Goal: Information Seeking & Learning: Understand process/instructions

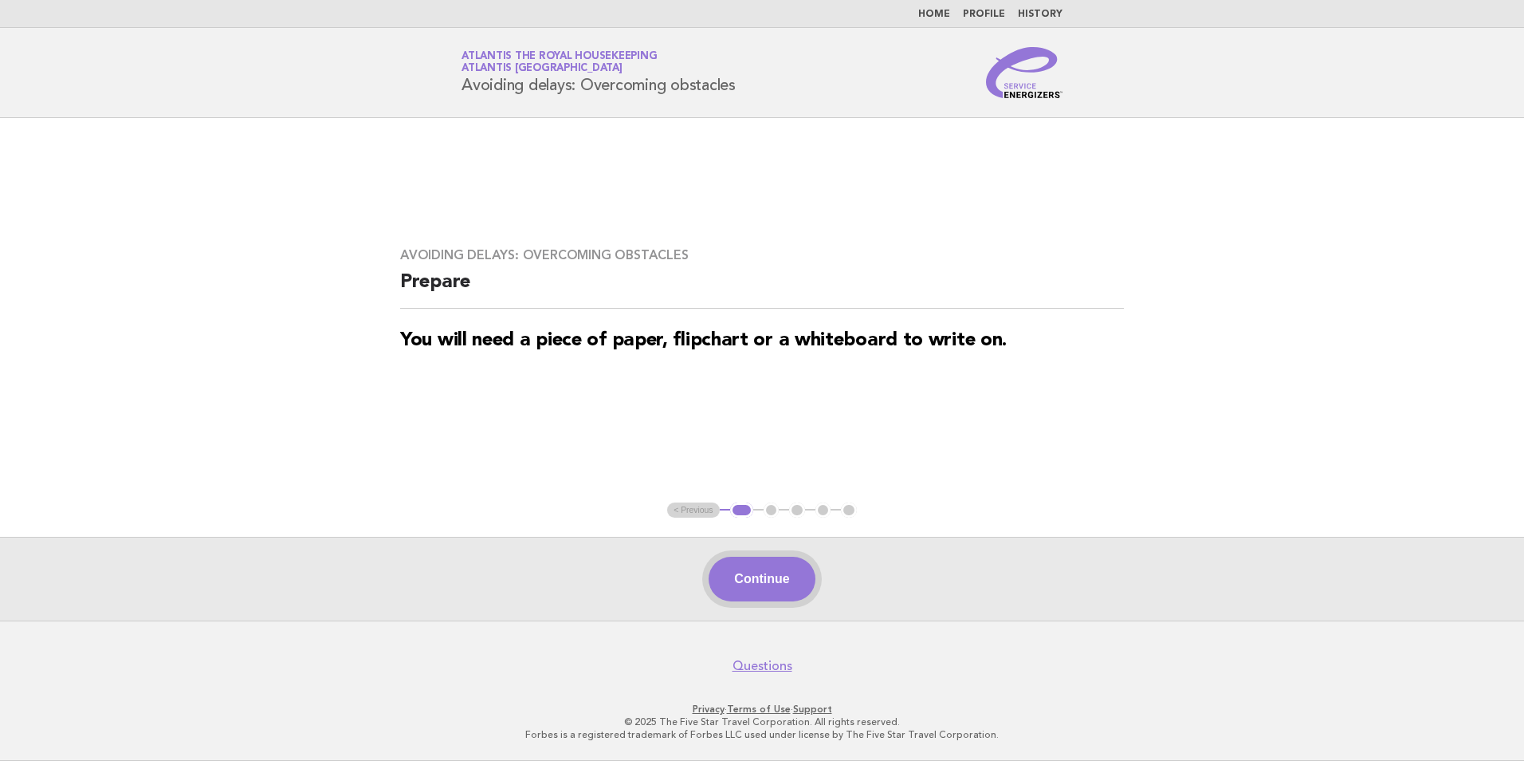
click at [780, 583] on button "Continue" at bounding box center [762, 578] width 106 height 45
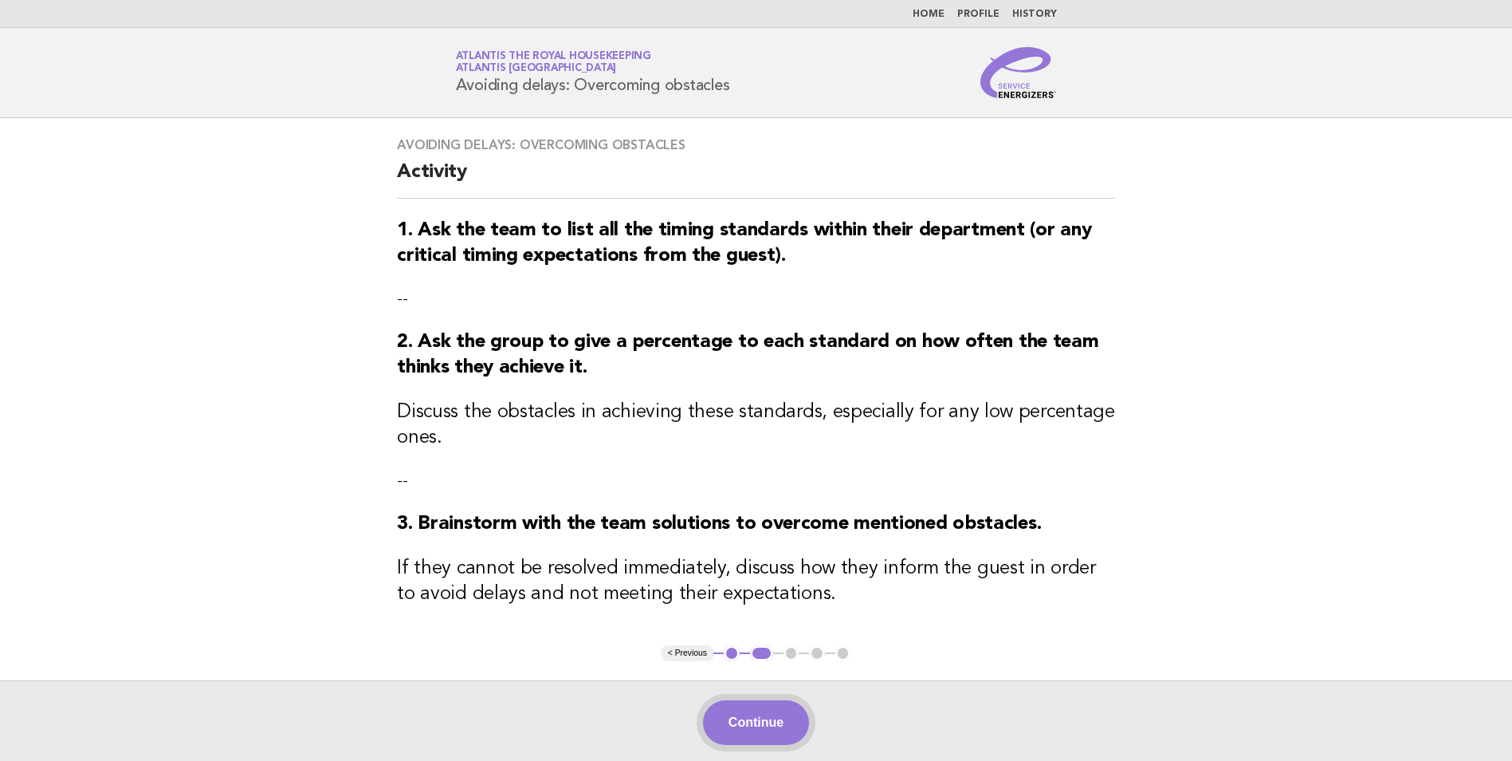
click at [730, 729] on button "Continue" at bounding box center [756, 722] width 106 height 45
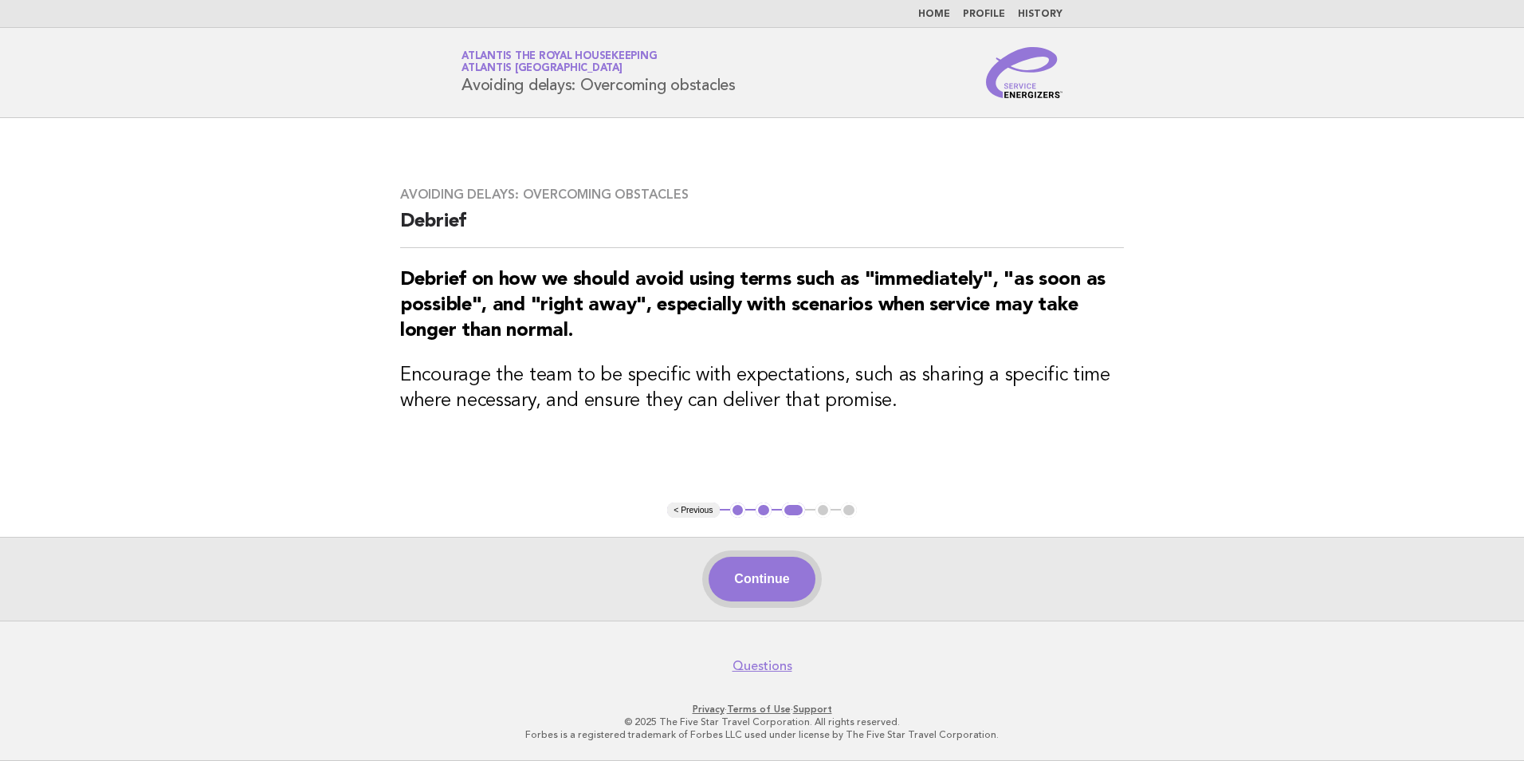
click at [777, 583] on button "Continue" at bounding box center [762, 578] width 106 height 45
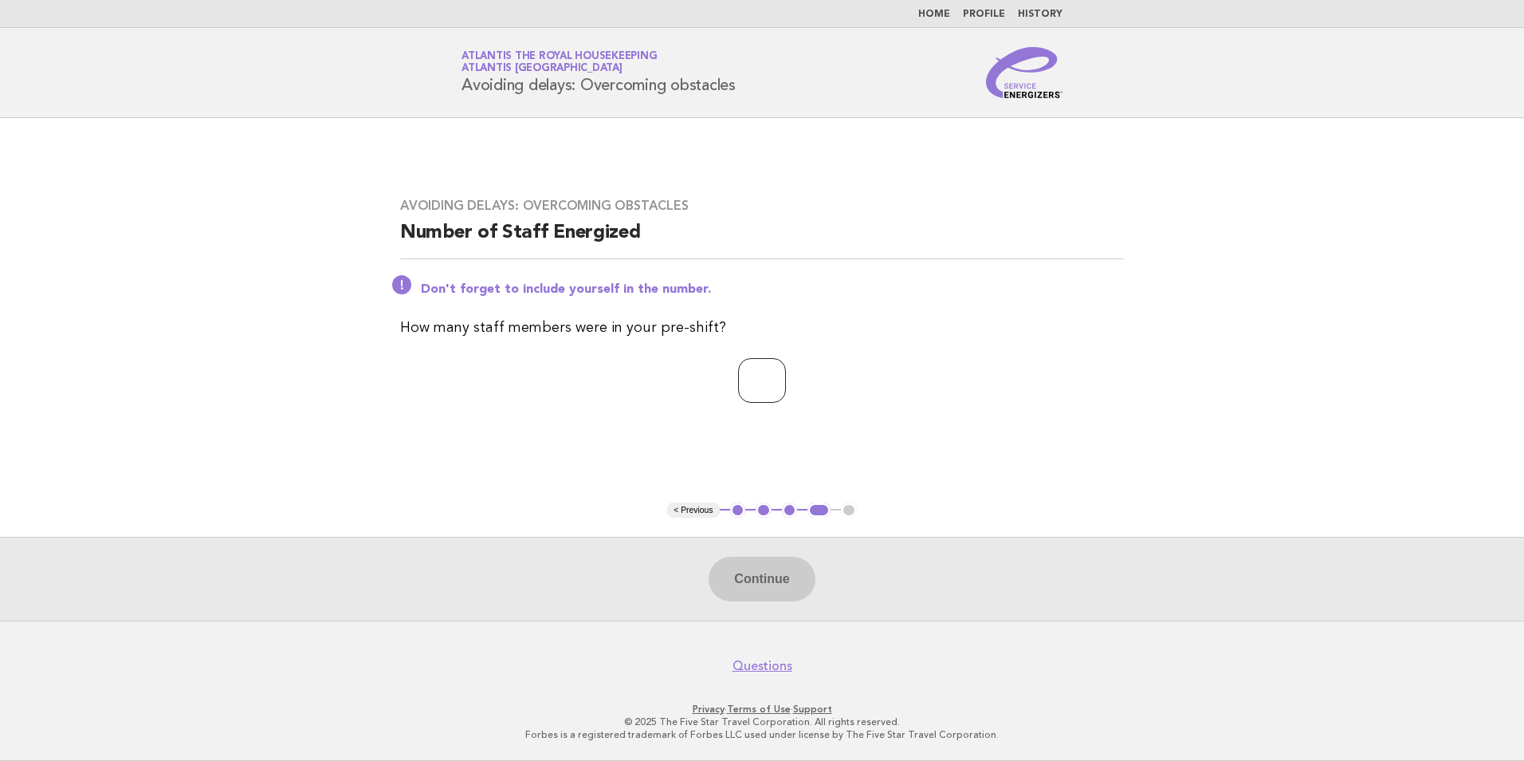
click at [769, 391] on input "number" at bounding box center [762, 380] width 48 height 45
type input "**"
click at [758, 589] on button "Continue" at bounding box center [762, 578] width 106 height 45
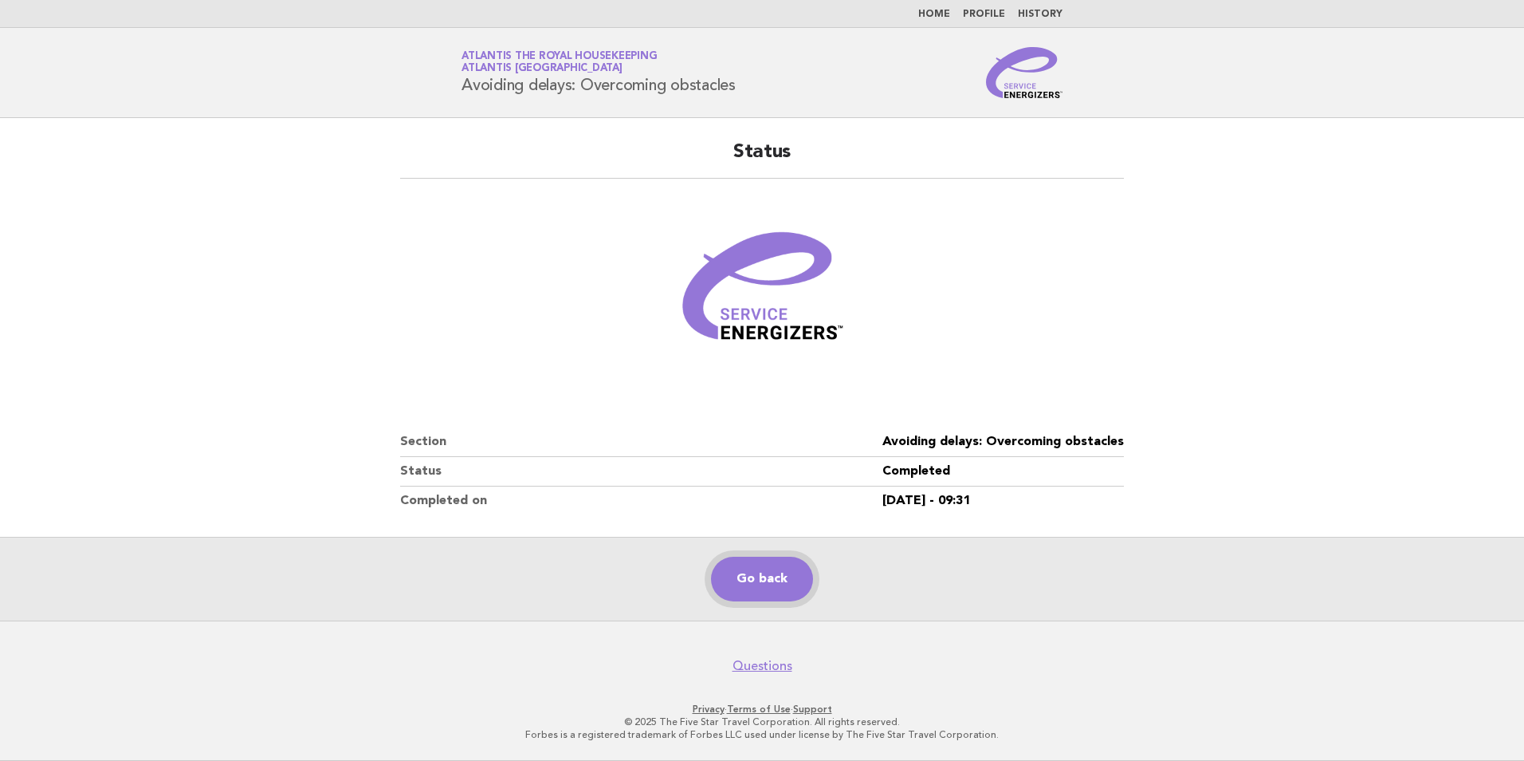
click at [788, 592] on link "Go back" at bounding box center [762, 578] width 102 height 45
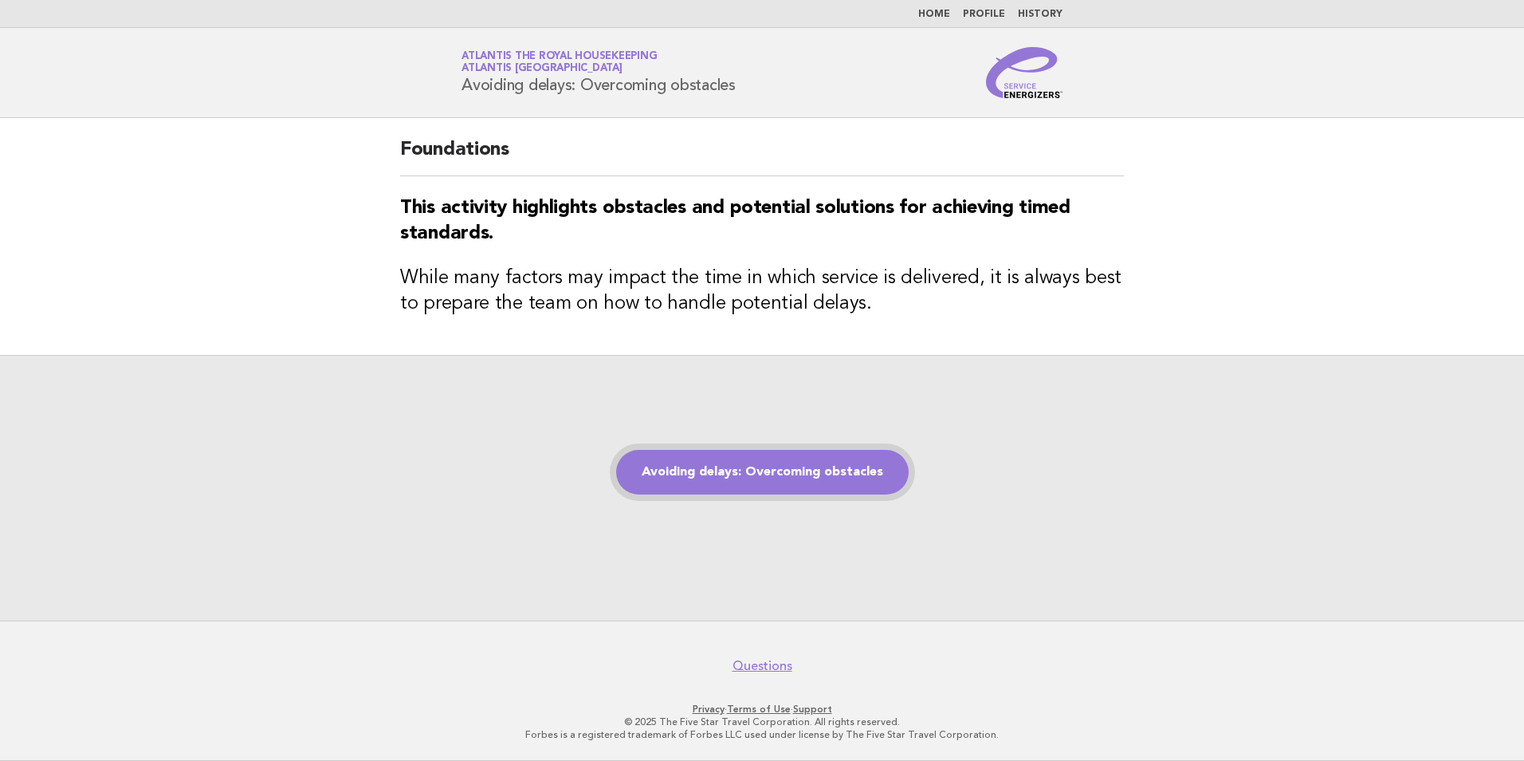
click at [816, 461] on link "Avoiding delays: Overcoming obstacles" at bounding box center [762, 472] width 293 height 45
click at [748, 472] on link "Avoiding delays: Overcoming obstacles" at bounding box center [762, 472] width 293 height 45
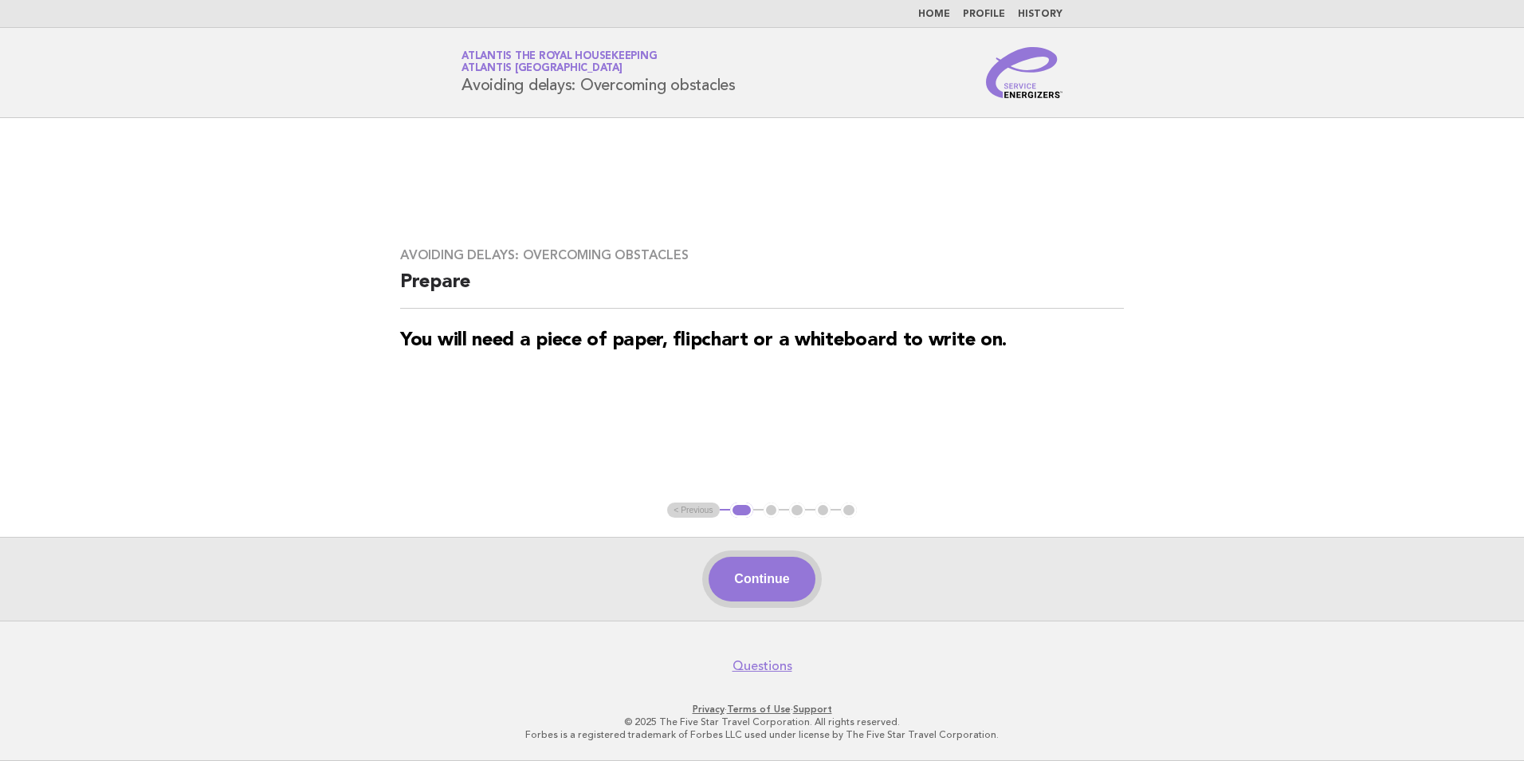
click at [765, 566] on button "Continue" at bounding box center [762, 578] width 106 height 45
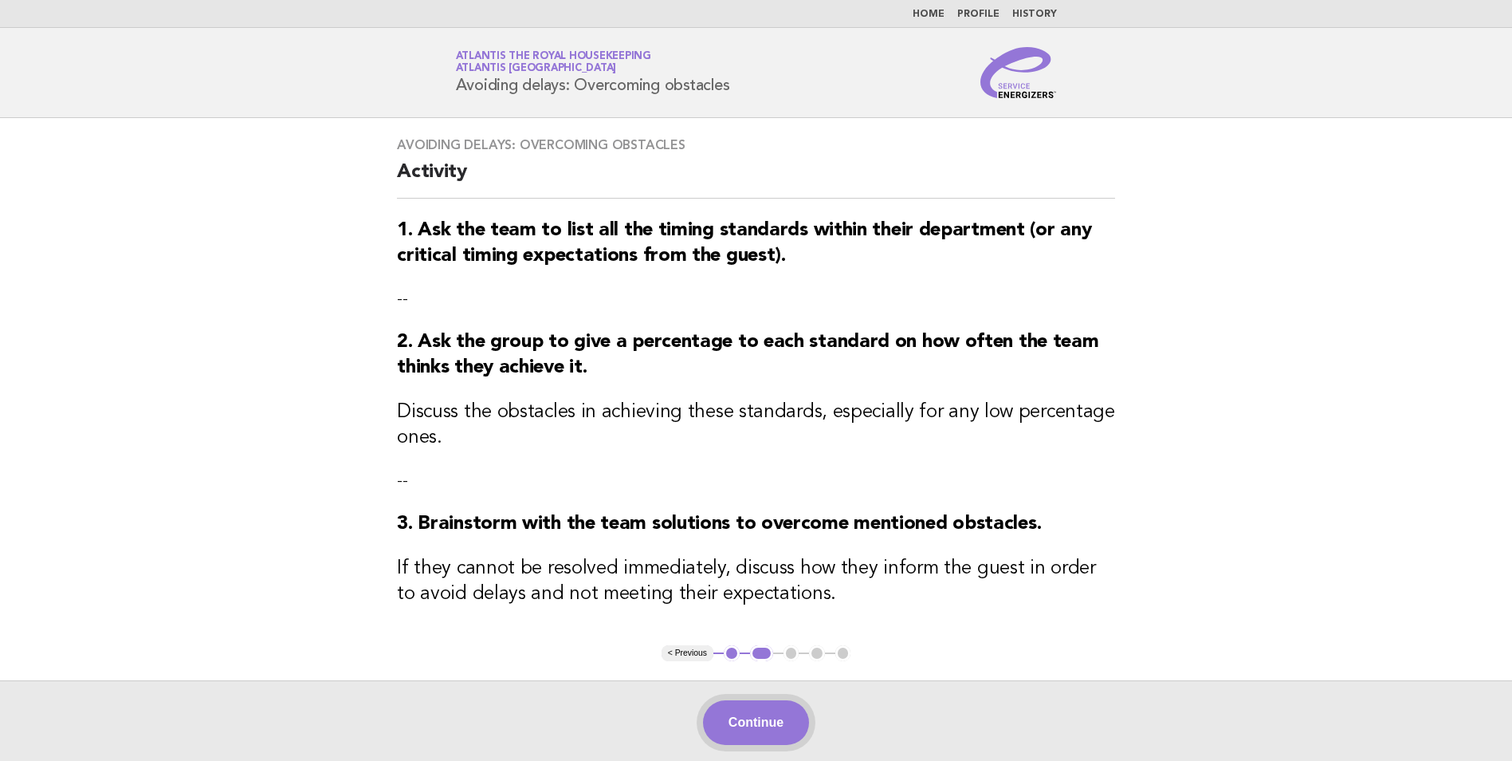
click at [749, 733] on button "Continue" at bounding box center [756, 722] width 106 height 45
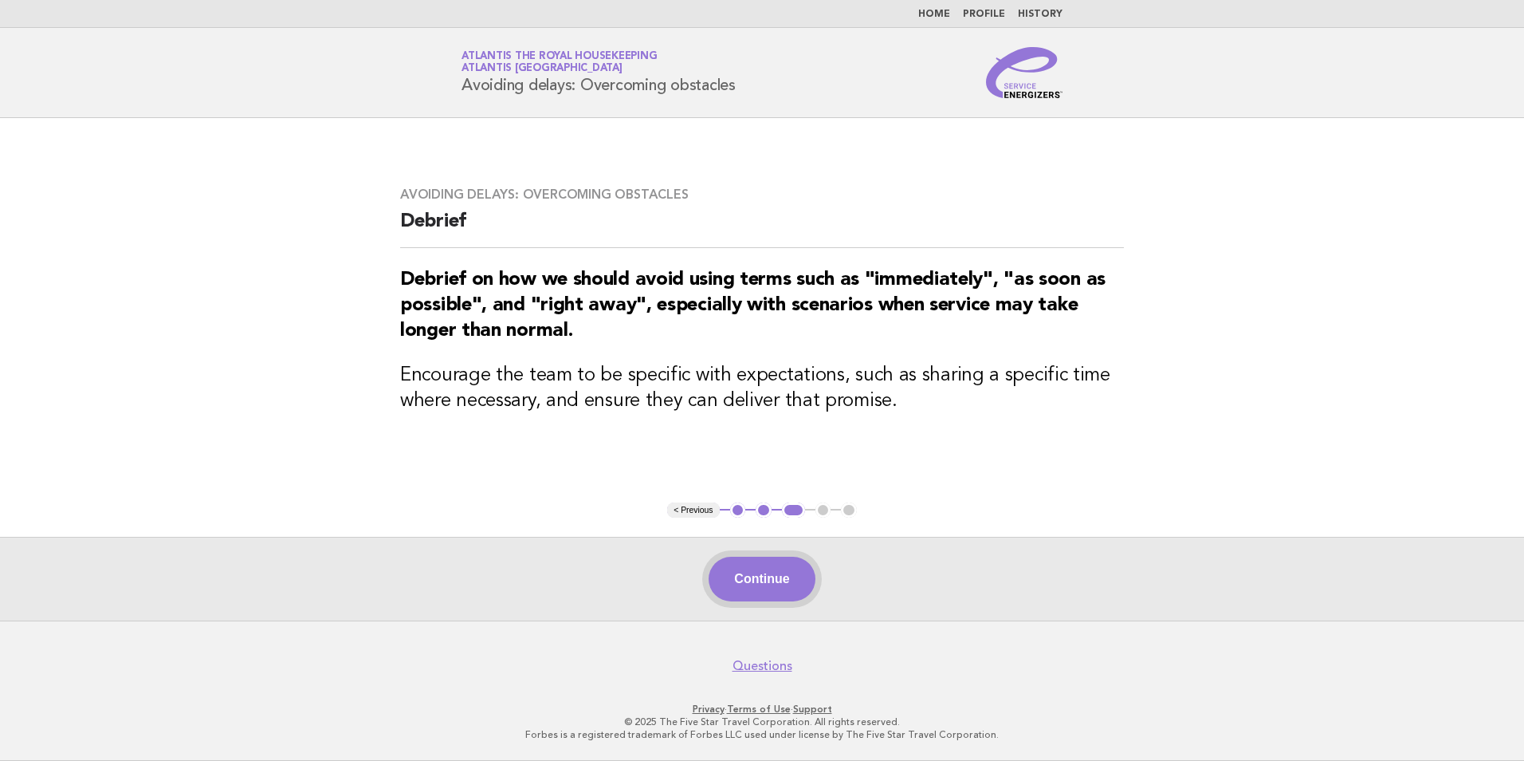
click at [790, 598] on button "Continue" at bounding box center [762, 578] width 106 height 45
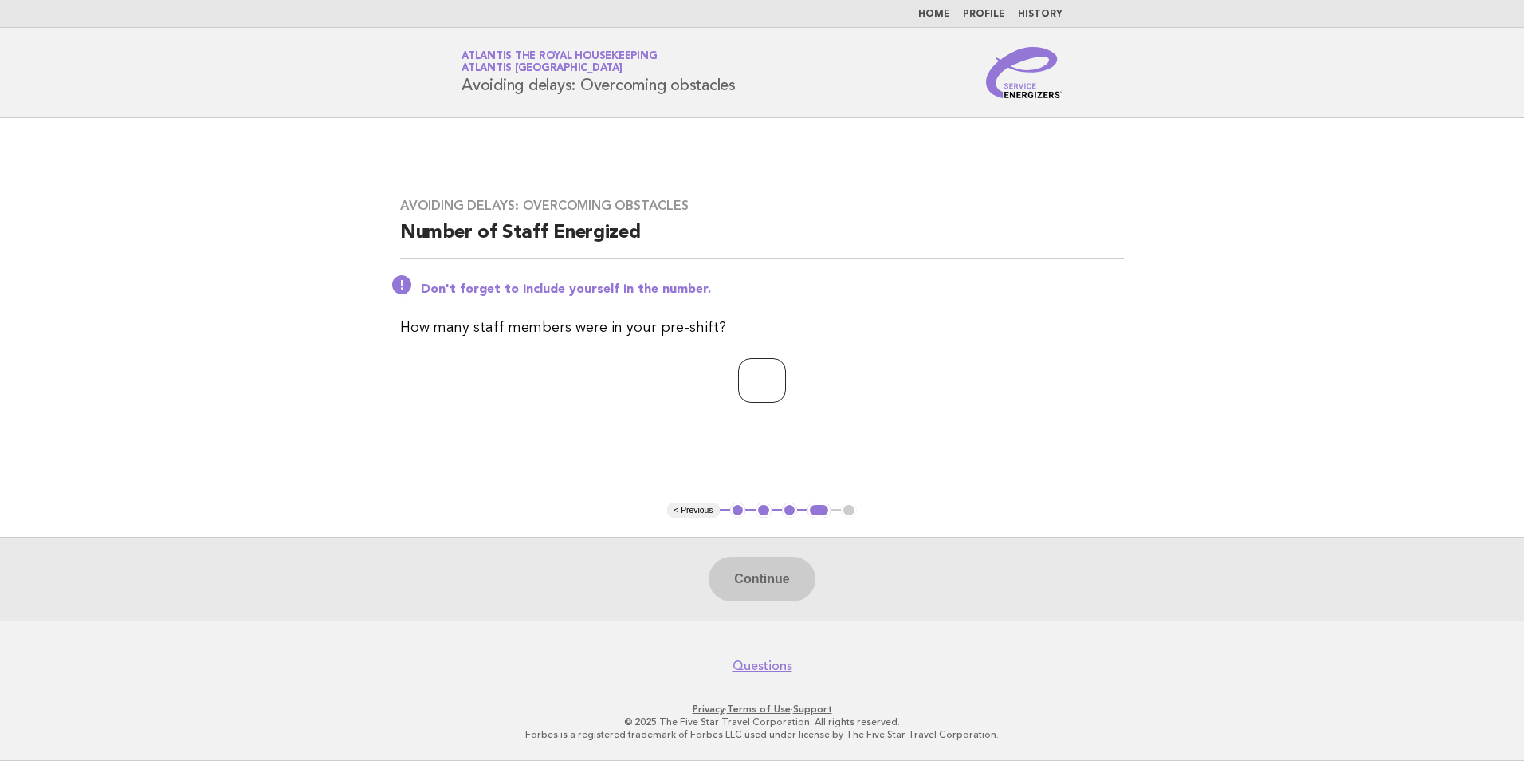
click at [738, 380] on input "number" at bounding box center [762, 380] width 48 height 45
type input "**"
click at [796, 586] on button "Continue" at bounding box center [762, 578] width 106 height 45
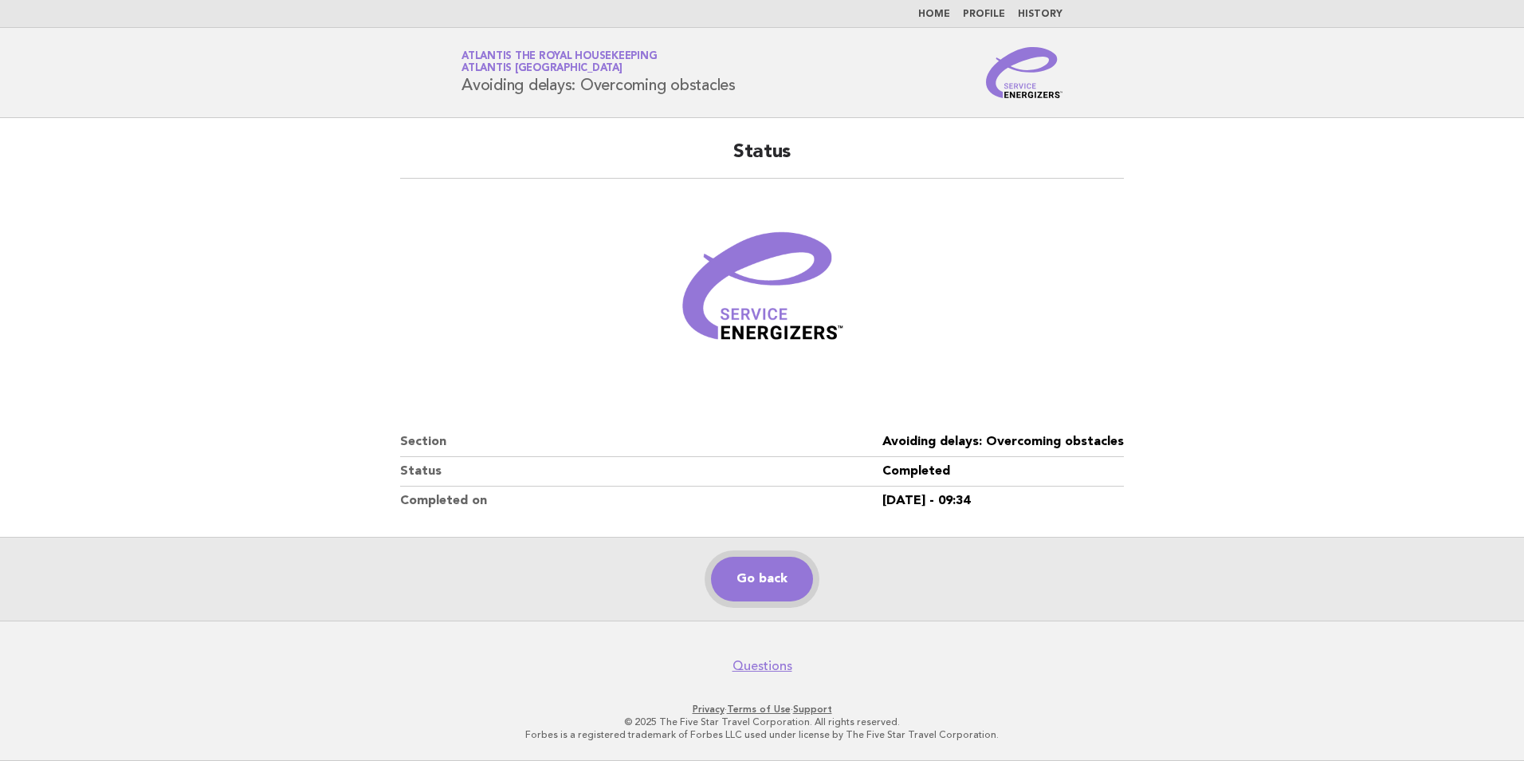
click at [784, 577] on link "Go back" at bounding box center [762, 578] width 102 height 45
click at [788, 566] on link "Go back" at bounding box center [762, 578] width 102 height 45
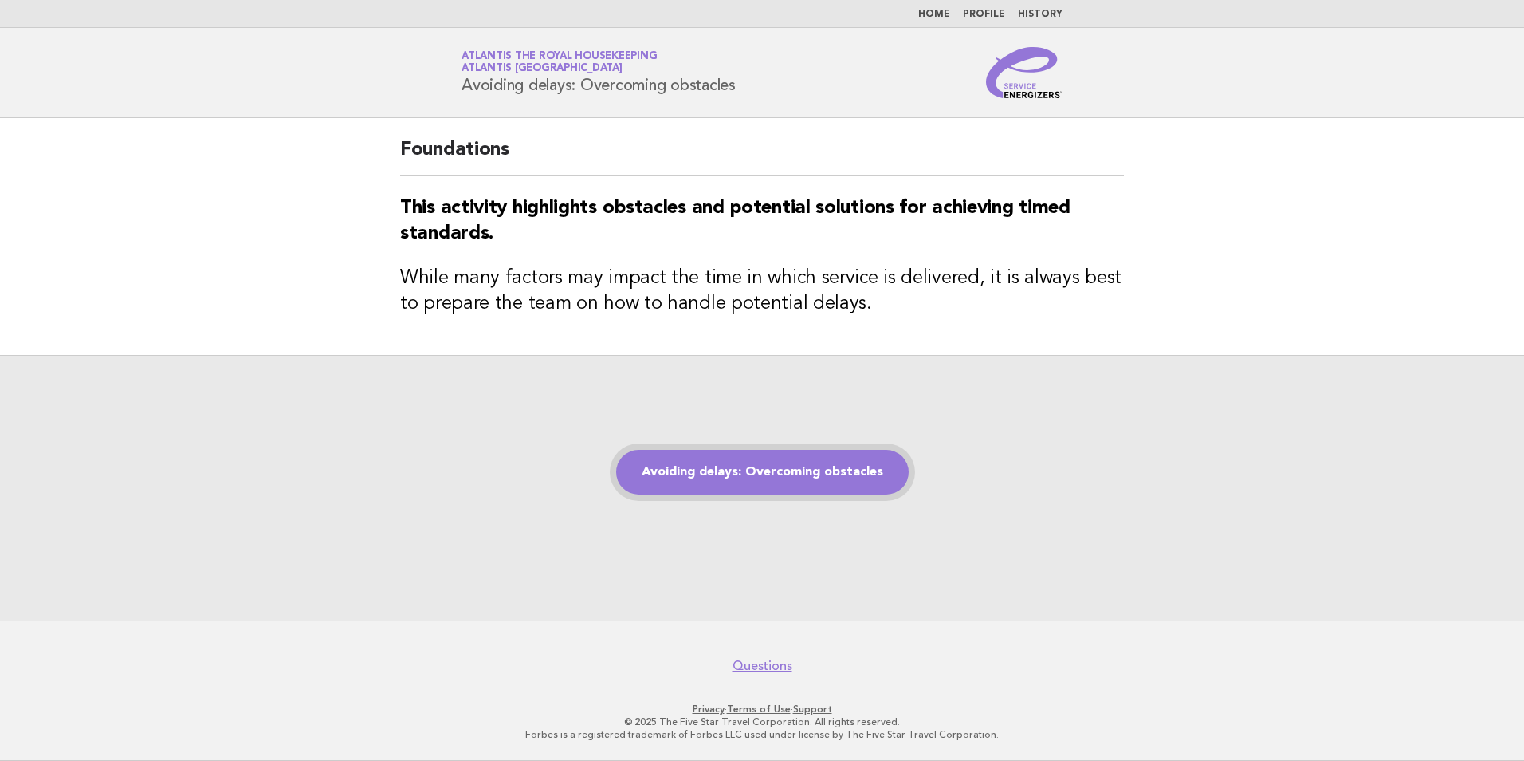
click at [763, 478] on link "Avoiding delays: Overcoming obstacles" at bounding box center [762, 472] width 293 height 45
click at [761, 468] on link "Avoiding delays: Overcoming obstacles" at bounding box center [762, 472] width 293 height 45
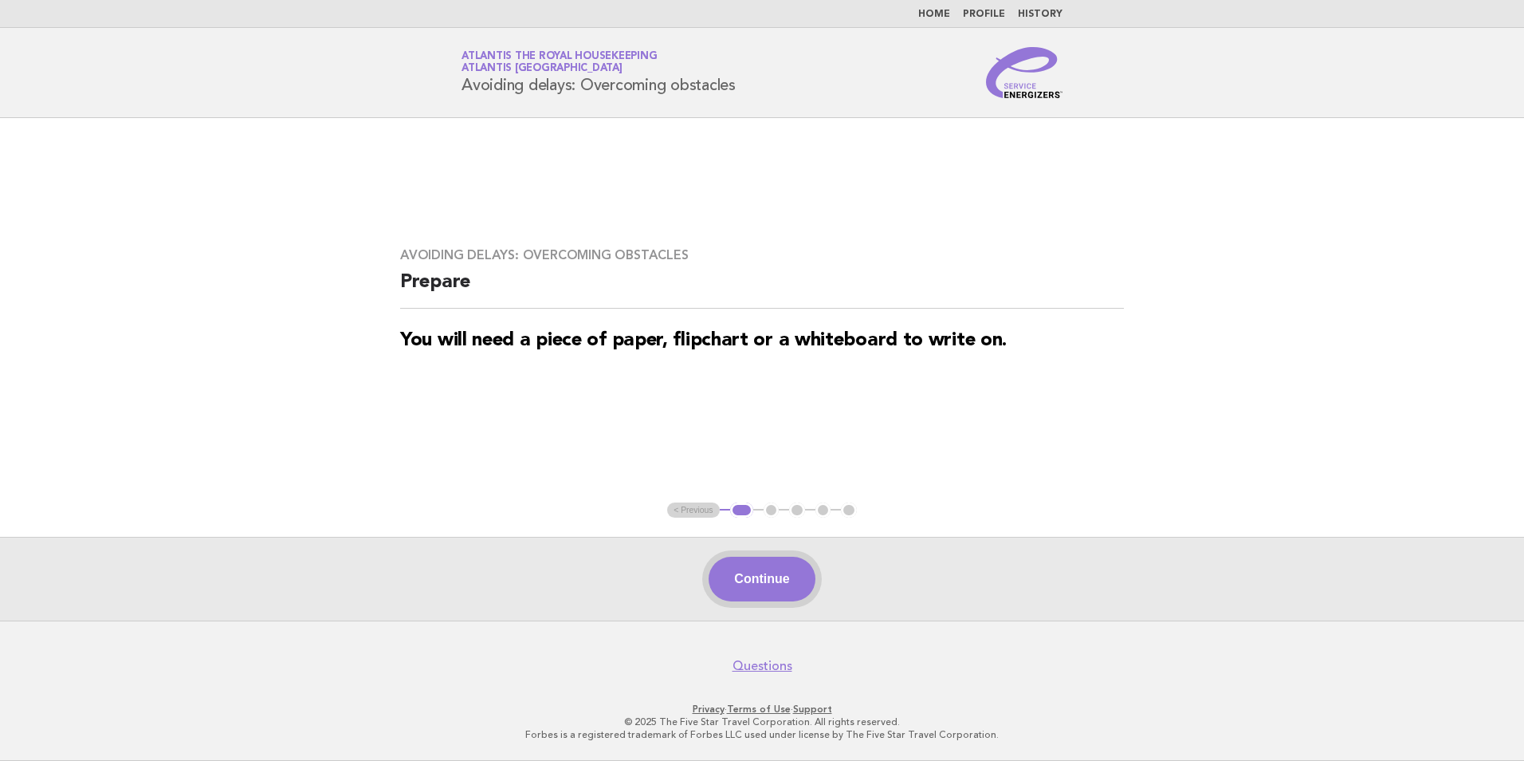
click at [788, 595] on button "Continue" at bounding box center [762, 578] width 106 height 45
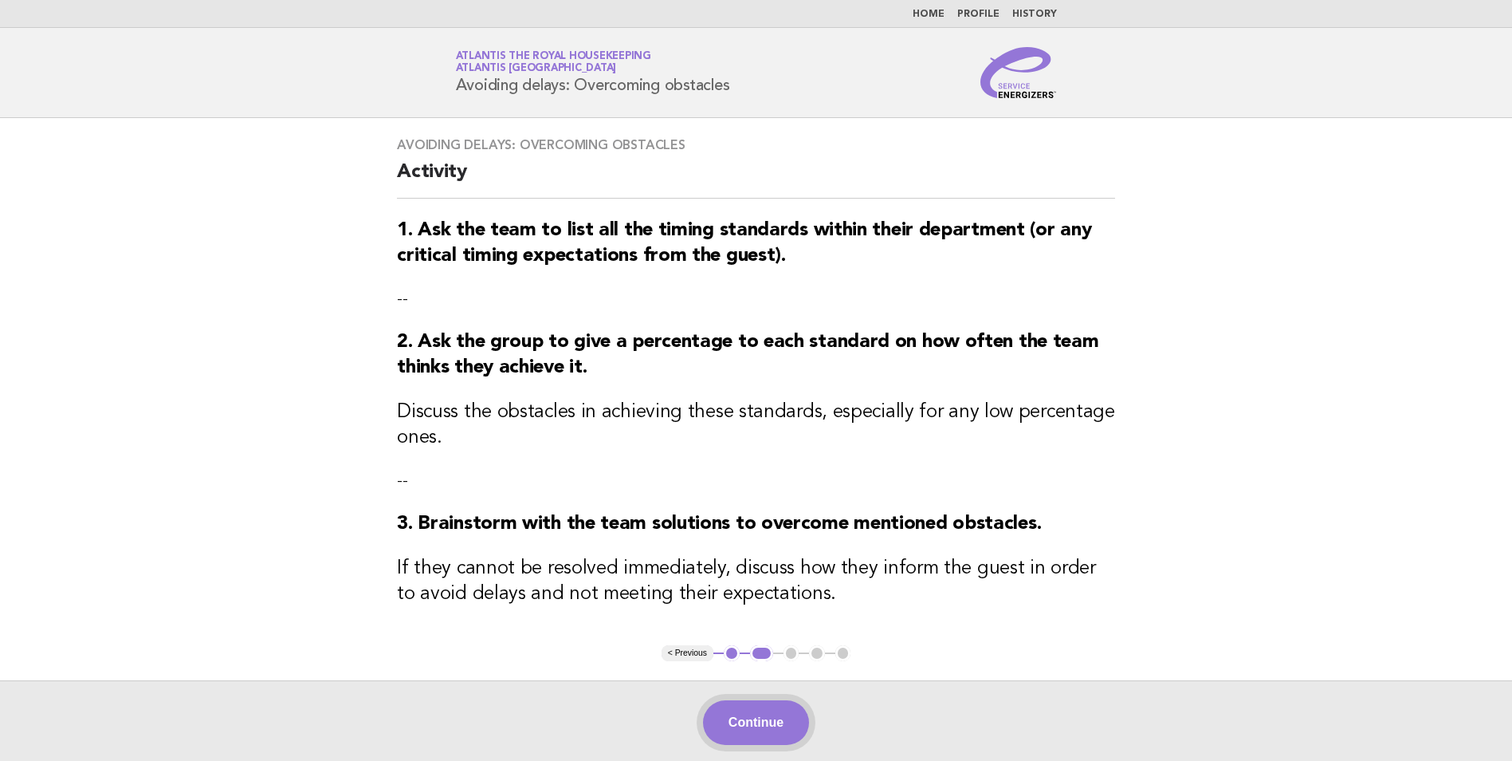
click at [758, 724] on button "Continue" at bounding box center [756, 722] width 106 height 45
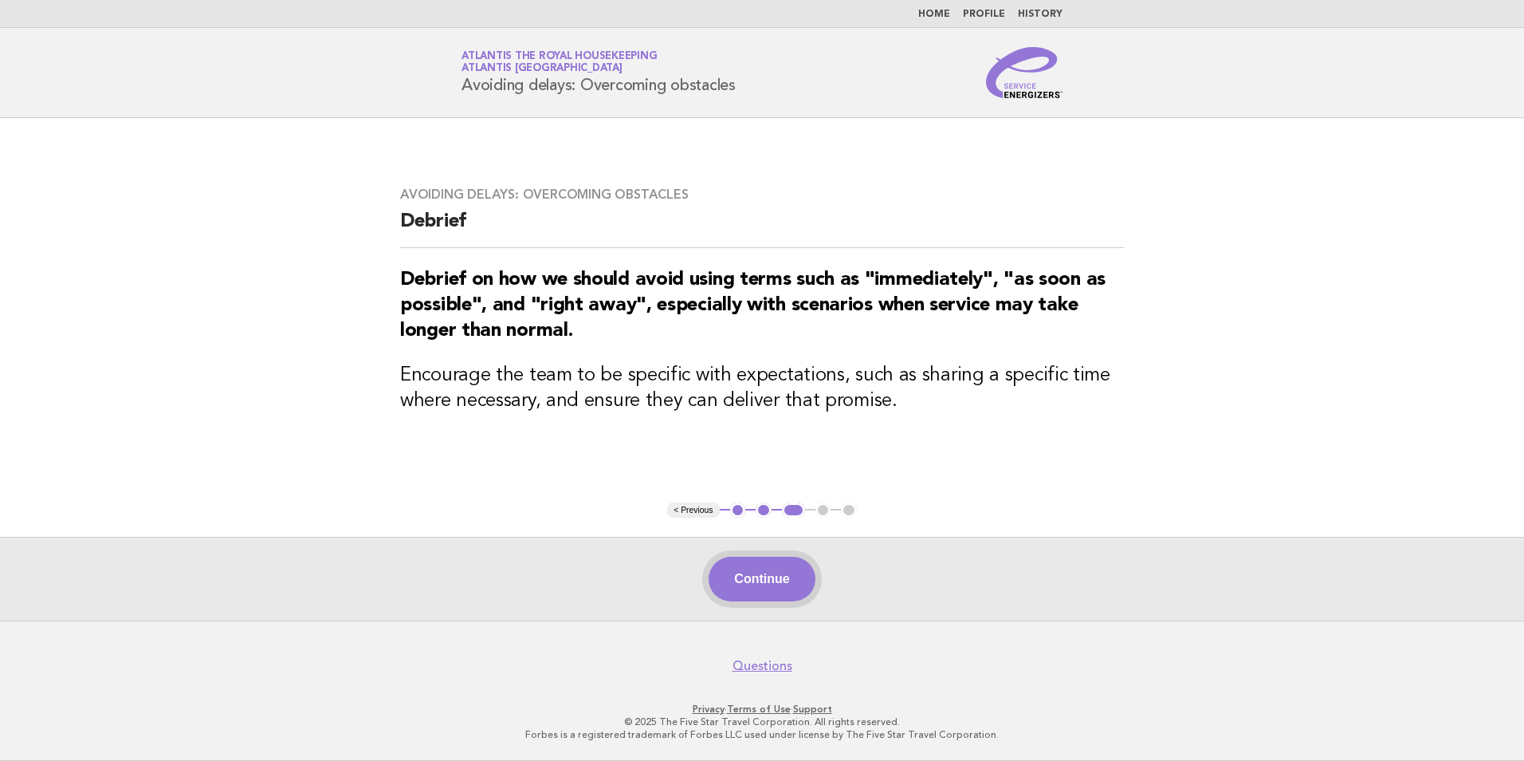
click at [777, 596] on button "Continue" at bounding box center [762, 578] width 106 height 45
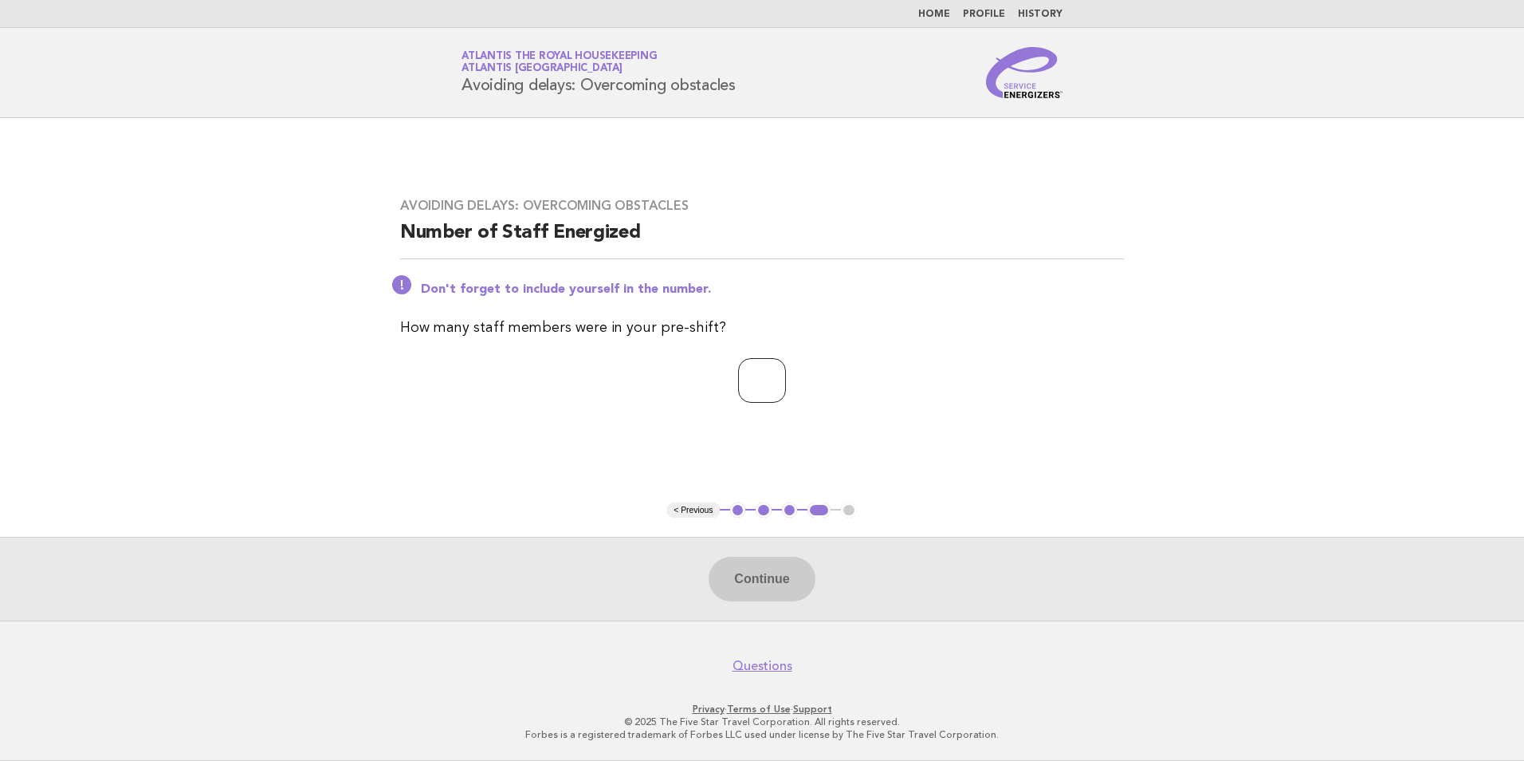
click at [761, 375] on input "number" at bounding box center [762, 380] width 48 height 45
type input "**"
click at [763, 592] on button "Continue" at bounding box center [762, 578] width 106 height 45
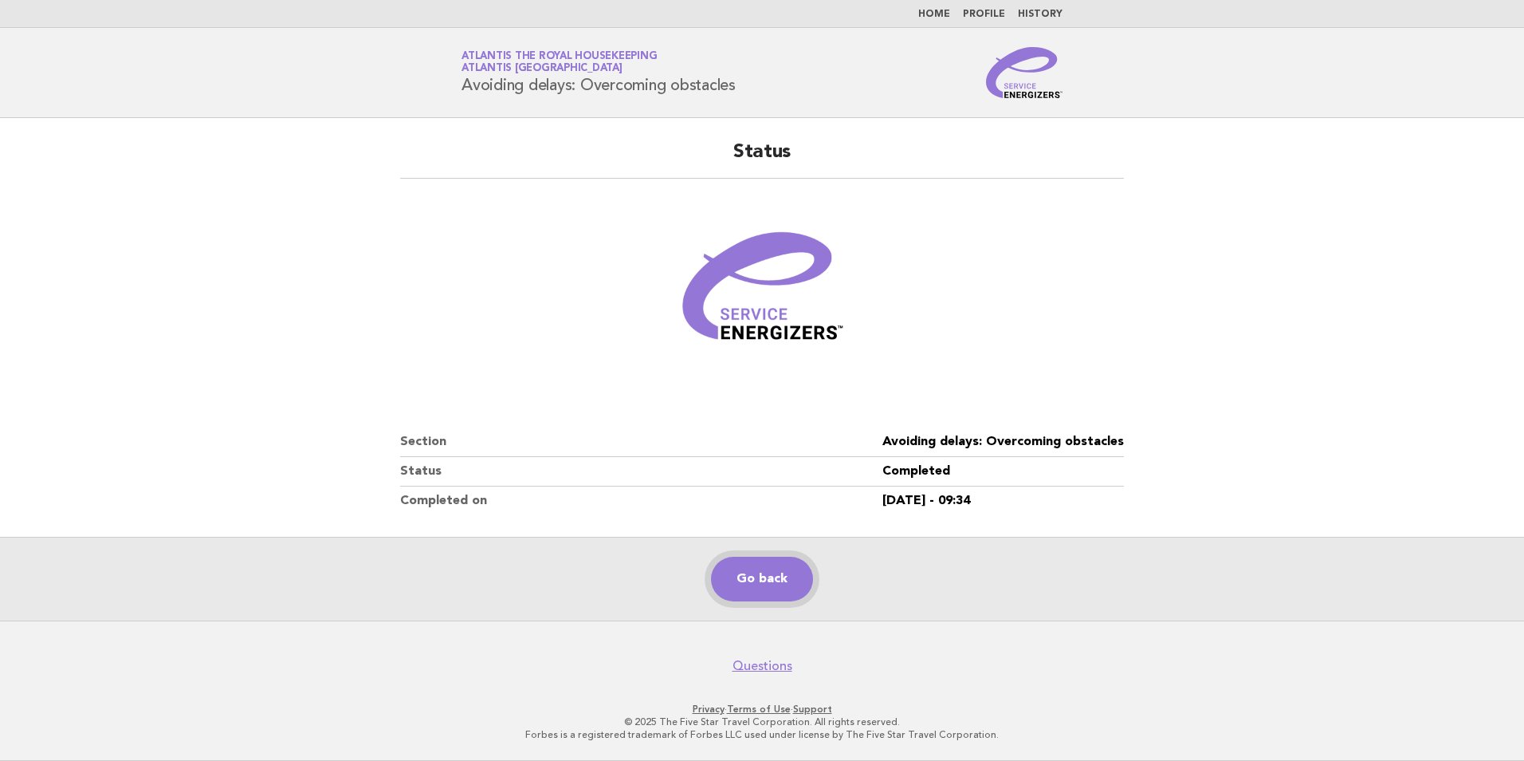
click at [762, 580] on link "Go back" at bounding box center [762, 578] width 102 height 45
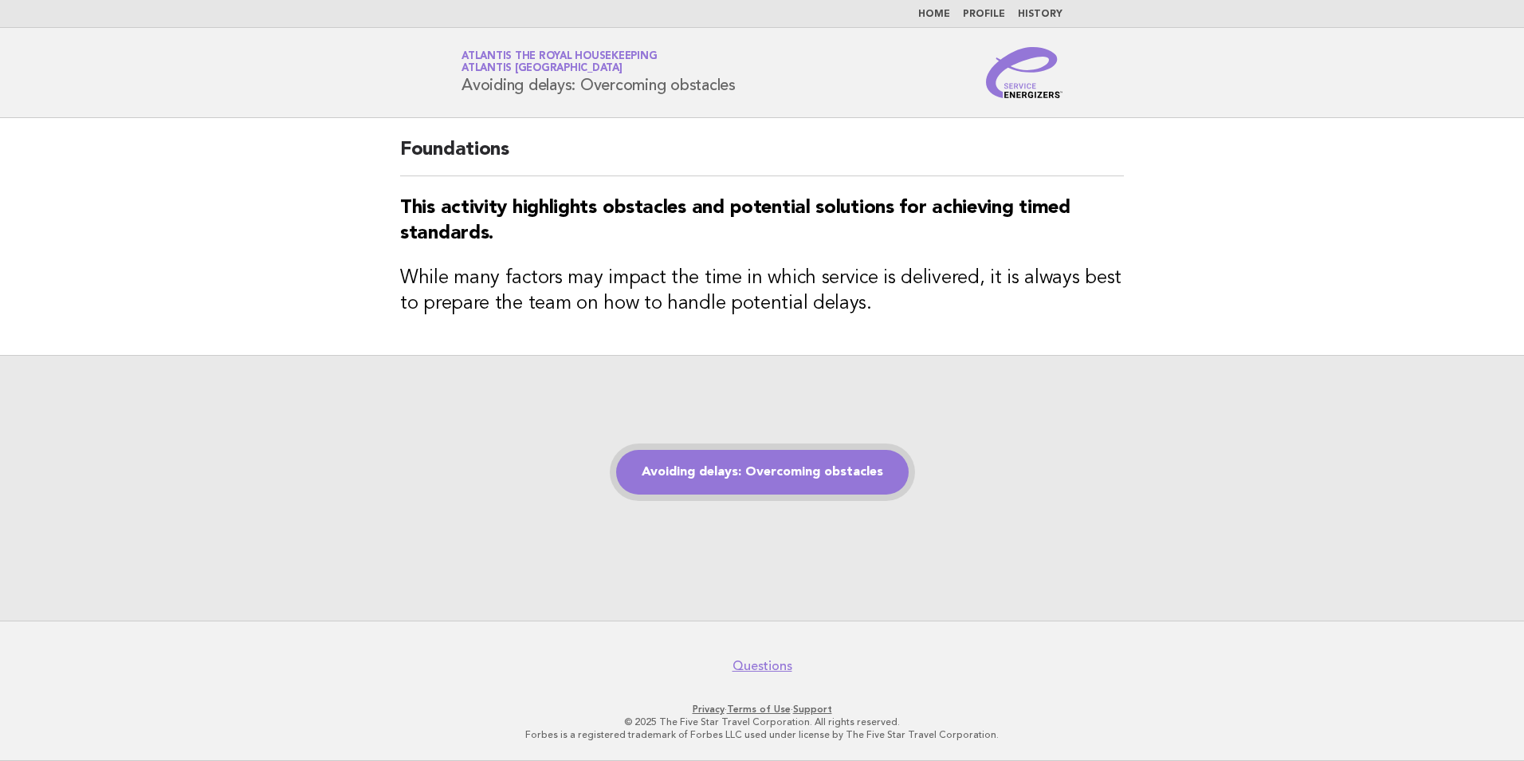
click at [759, 474] on link "Avoiding delays: Overcoming obstacles" at bounding box center [762, 472] width 293 height 45
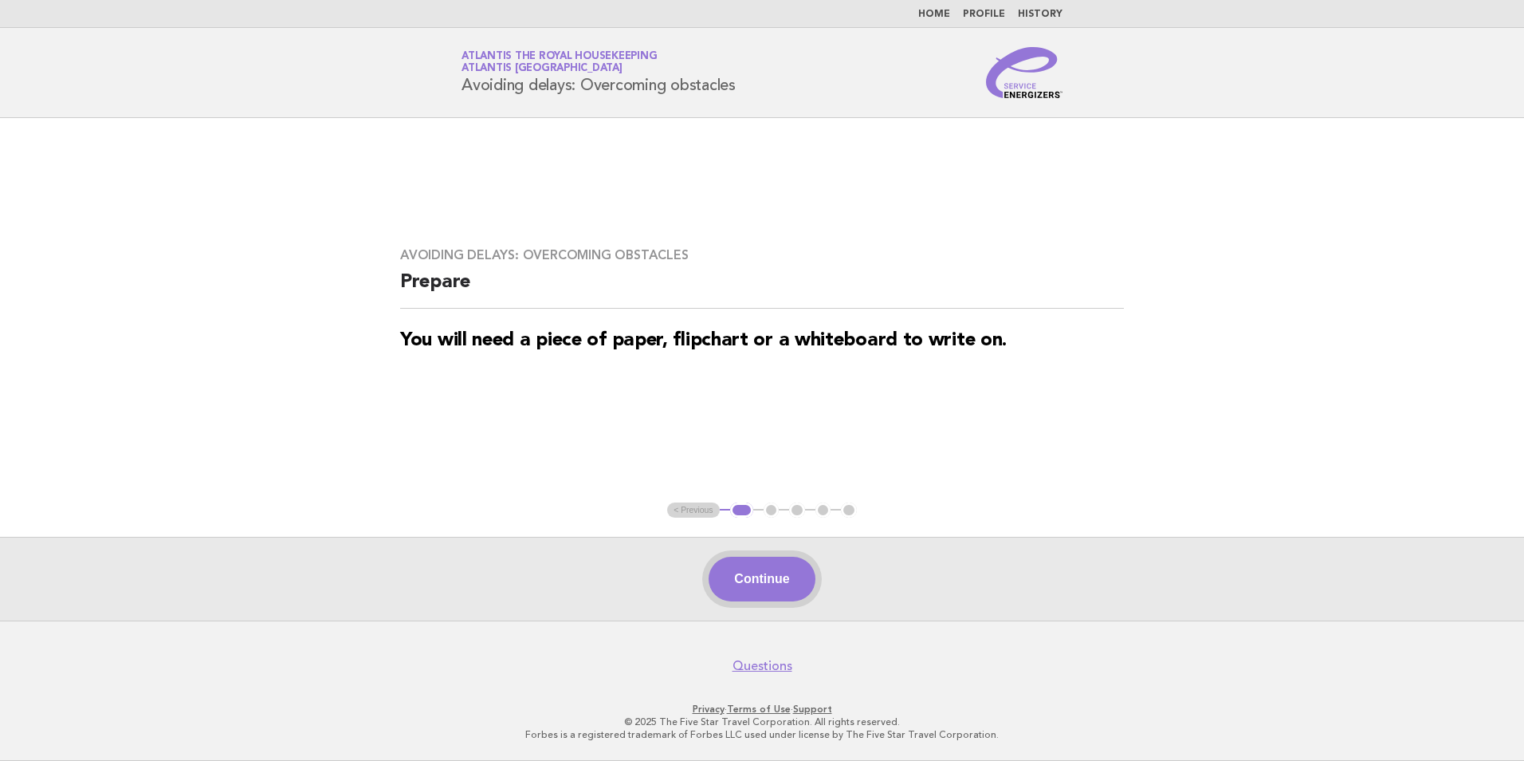
click at [768, 562] on button "Continue" at bounding box center [762, 578] width 106 height 45
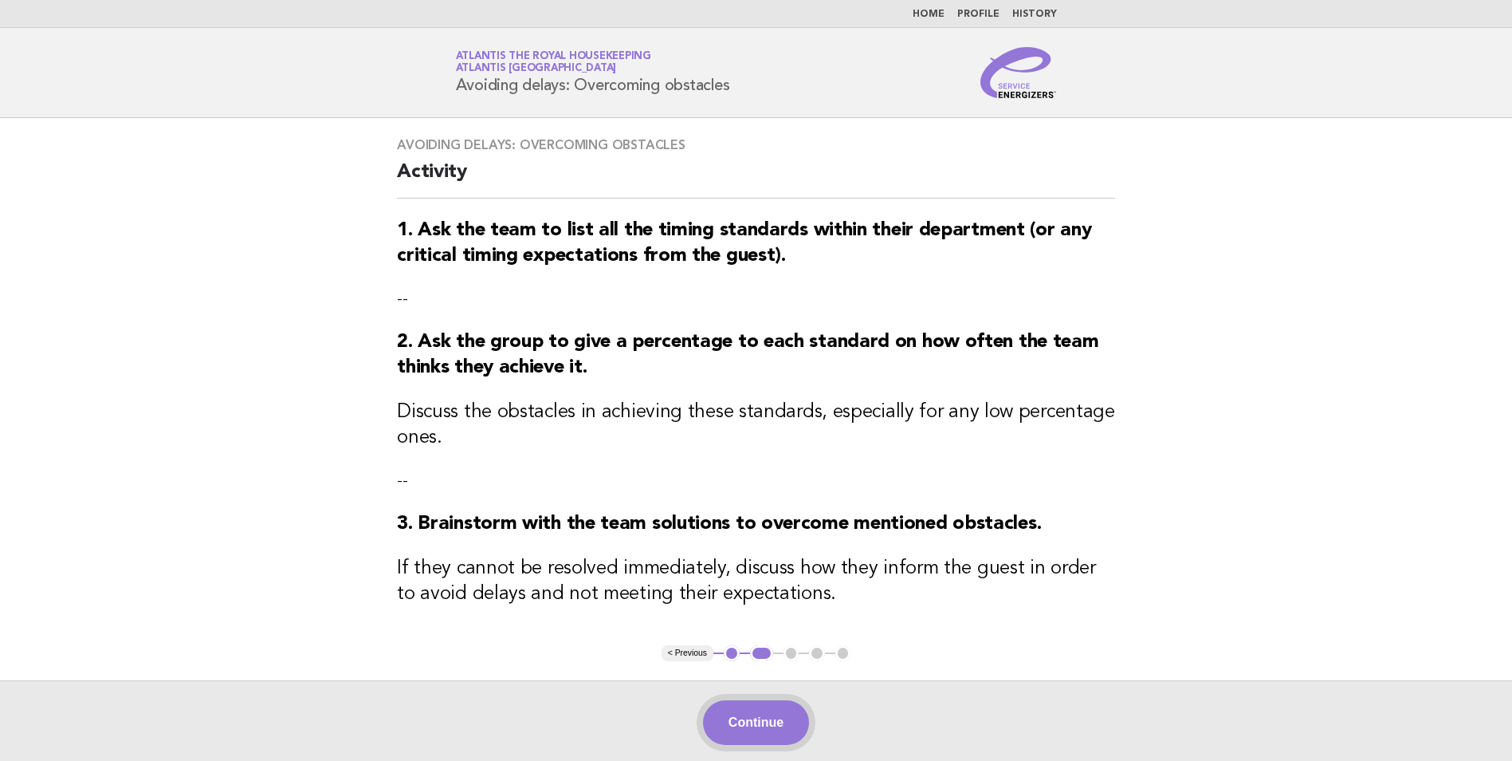
click at [783, 725] on button "Continue" at bounding box center [756, 722] width 106 height 45
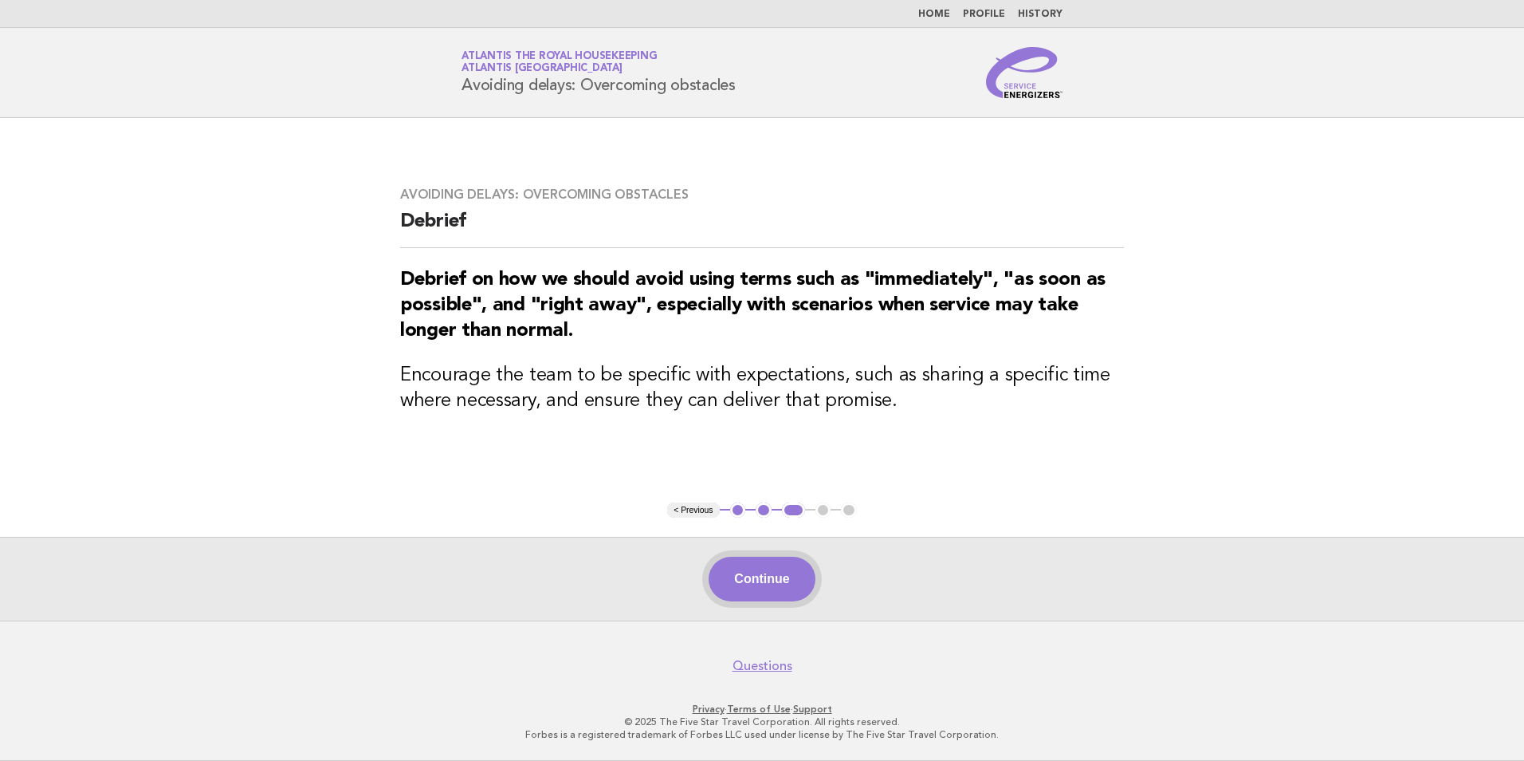
click at [771, 588] on button "Continue" at bounding box center [762, 578] width 106 height 45
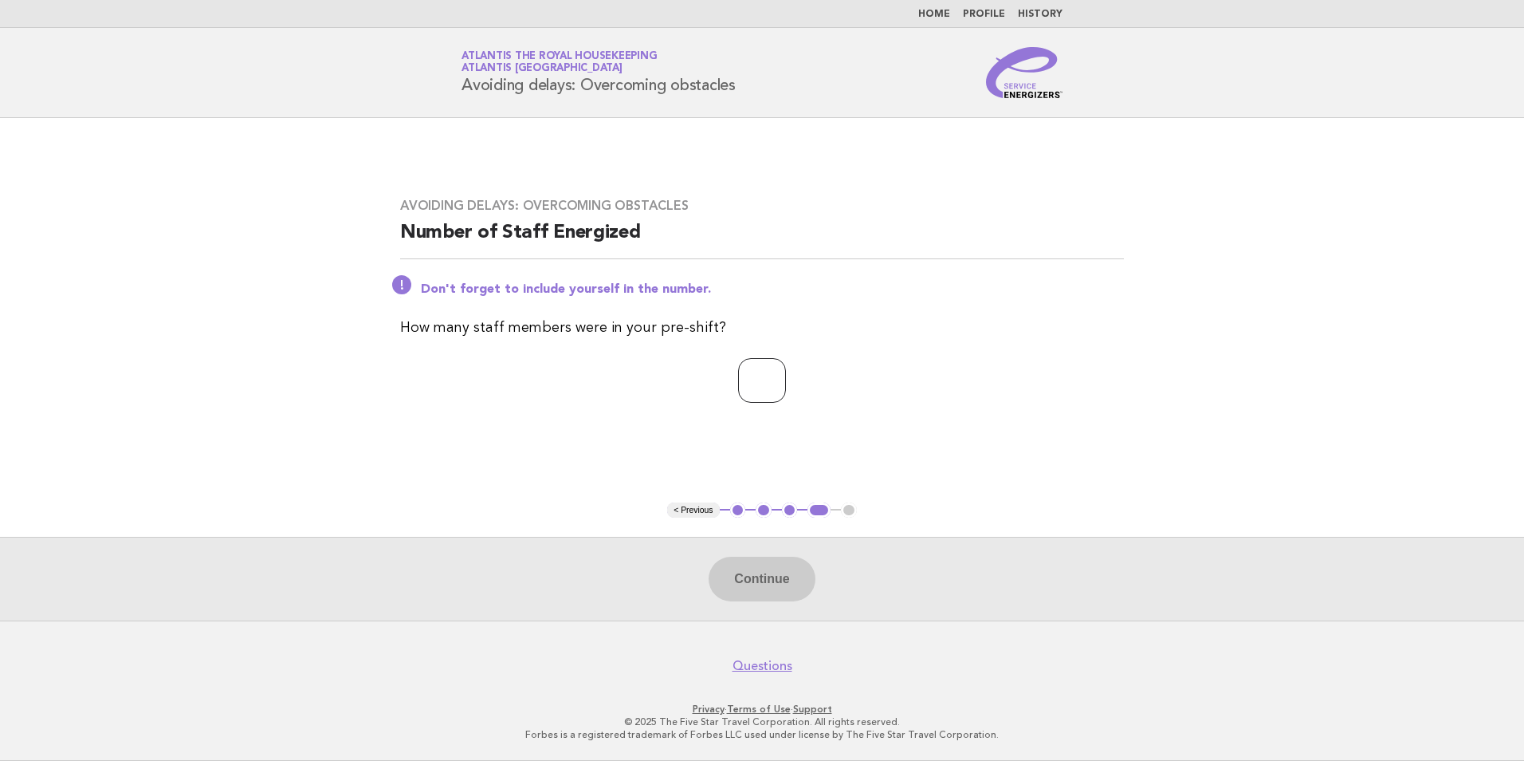
click at [753, 363] on input "number" at bounding box center [762, 380] width 48 height 45
type input "**"
click at [763, 576] on button "Continue" at bounding box center [762, 578] width 106 height 45
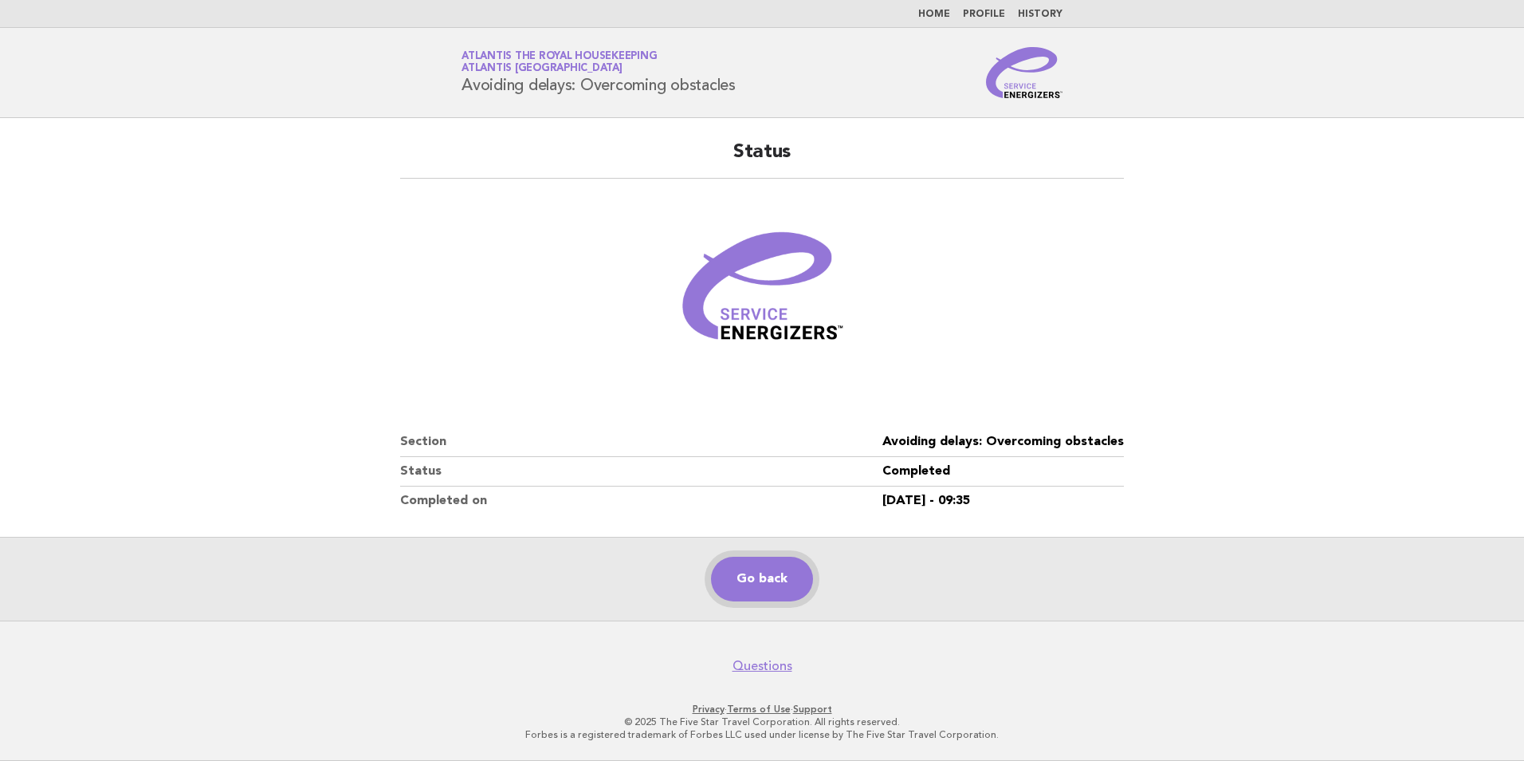
click at [784, 593] on link "Go back" at bounding box center [762, 578] width 102 height 45
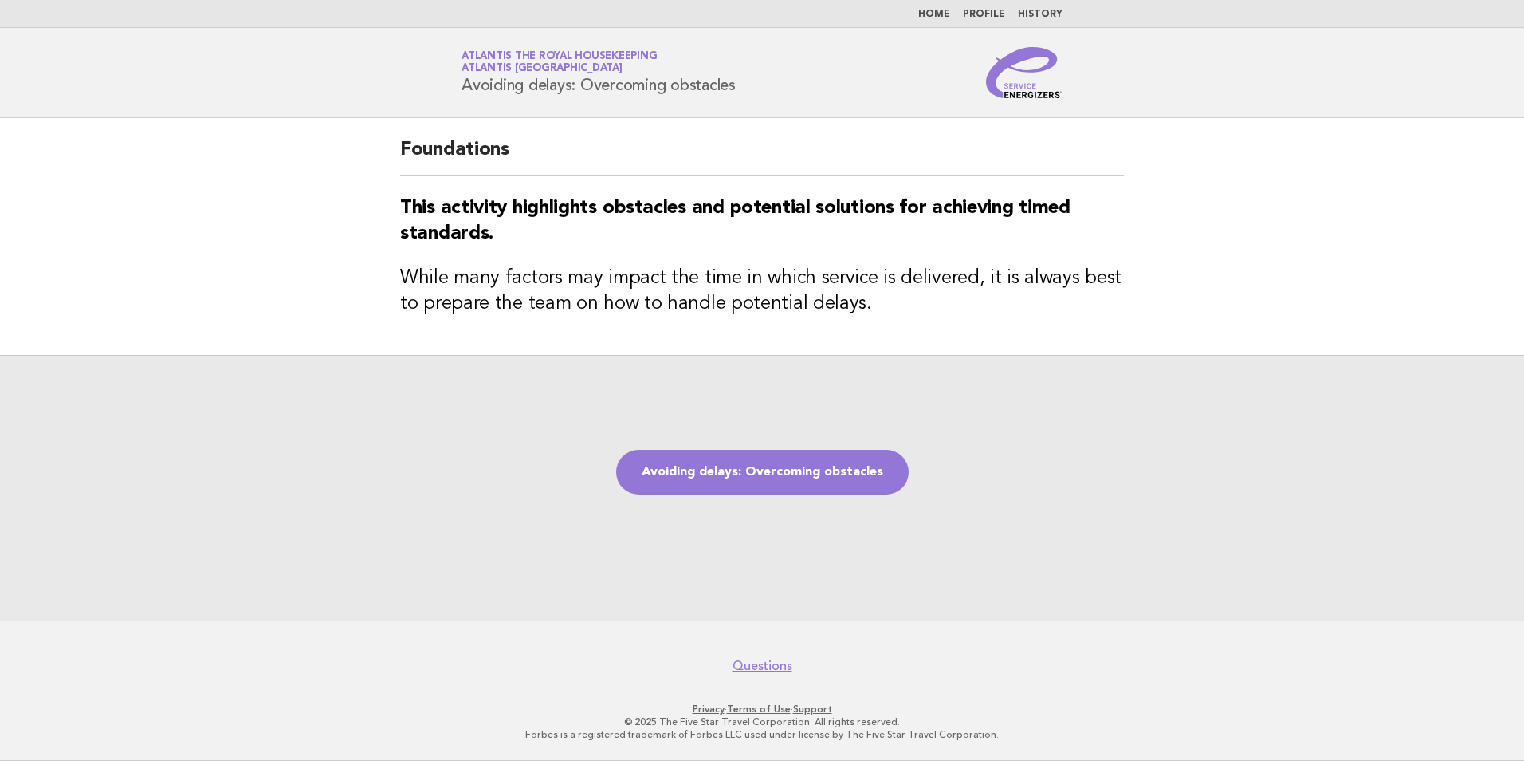
click at [791, 444] on div "Avoiding delays: Overcoming obstacles" at bounding box center [762, 487] width 1524 height 265
click at [799, 470] on link "Avoiding delays: Overcoming obstacles" at bounding box center [762, 472] width 293 height 45
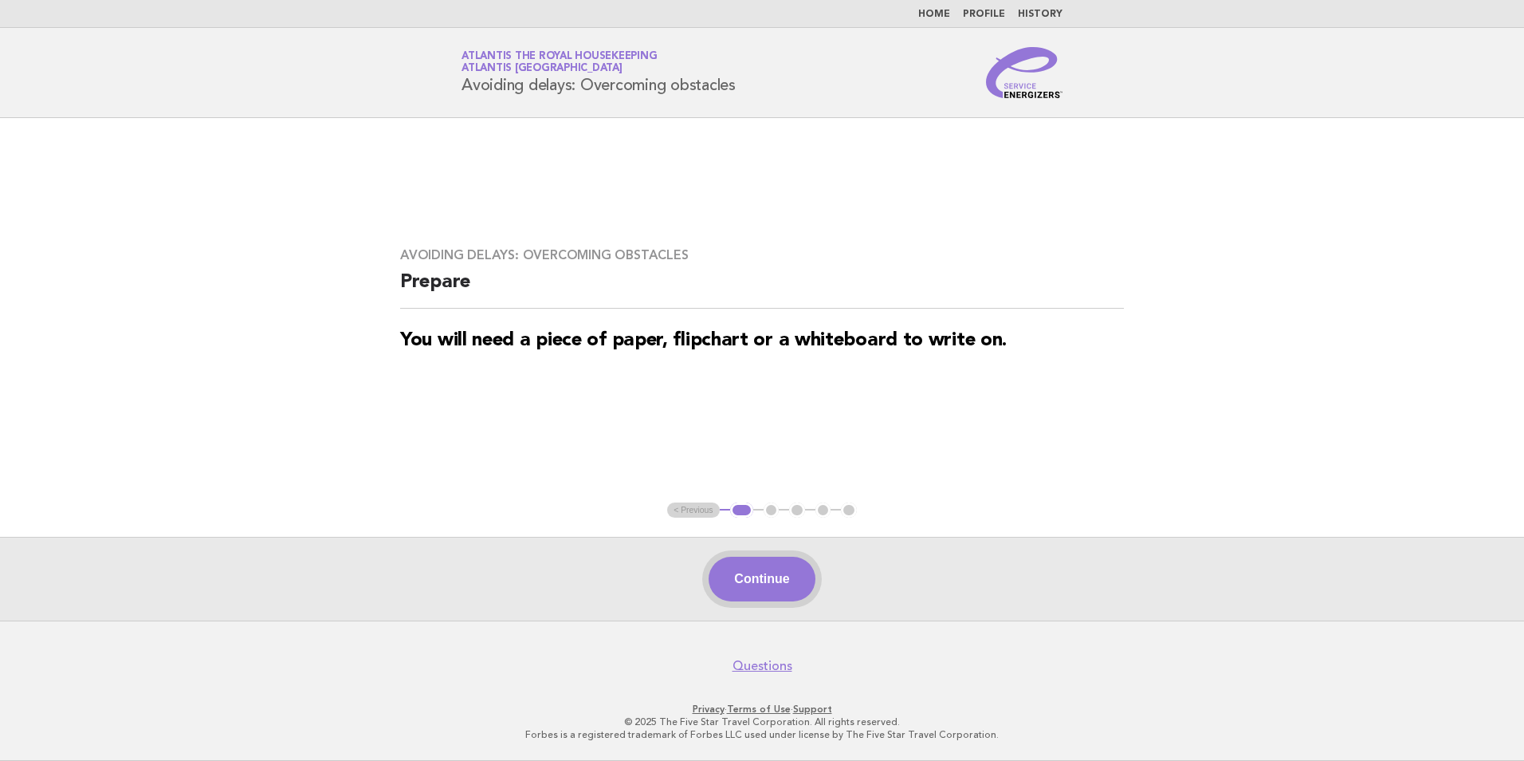
click at [793, 580] on button "Continue" at bounding box center [762, 578] width 106 height 45
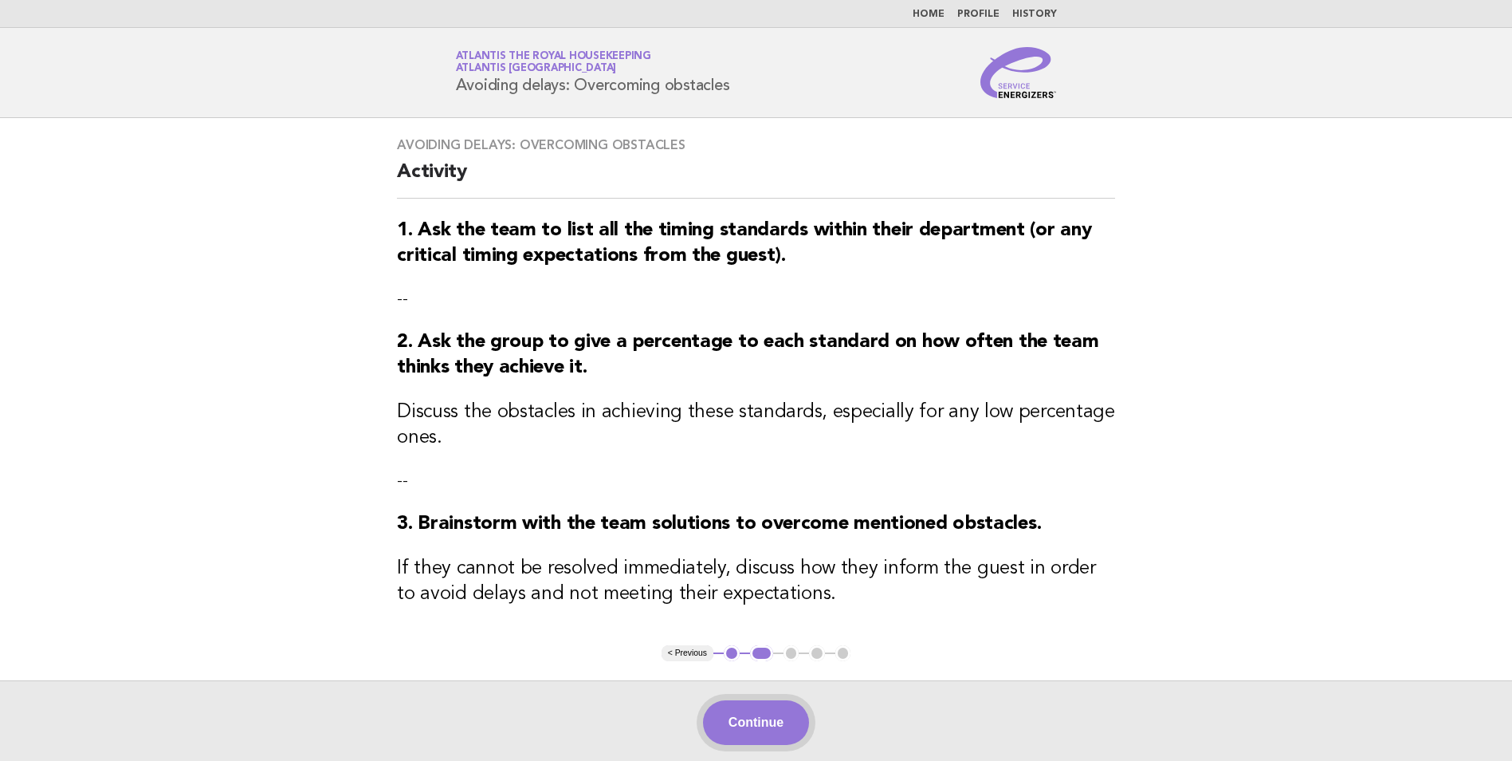
click at [776, 722] on button "Continue" at bounding box center [756, 722] width 106 height 45
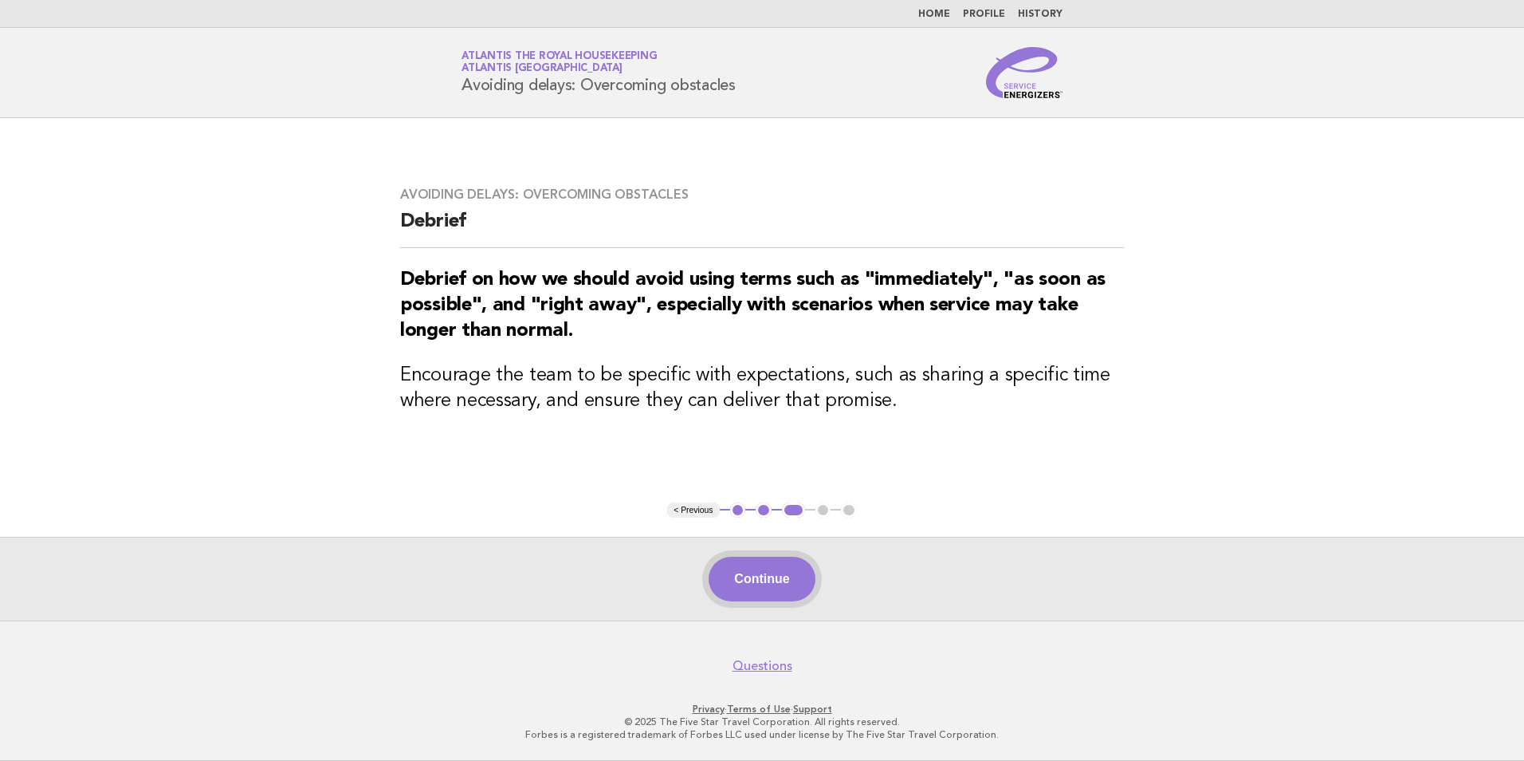
click at [782, 576] on button "Continue" at bounding box center [762, 578] width 106 height 45
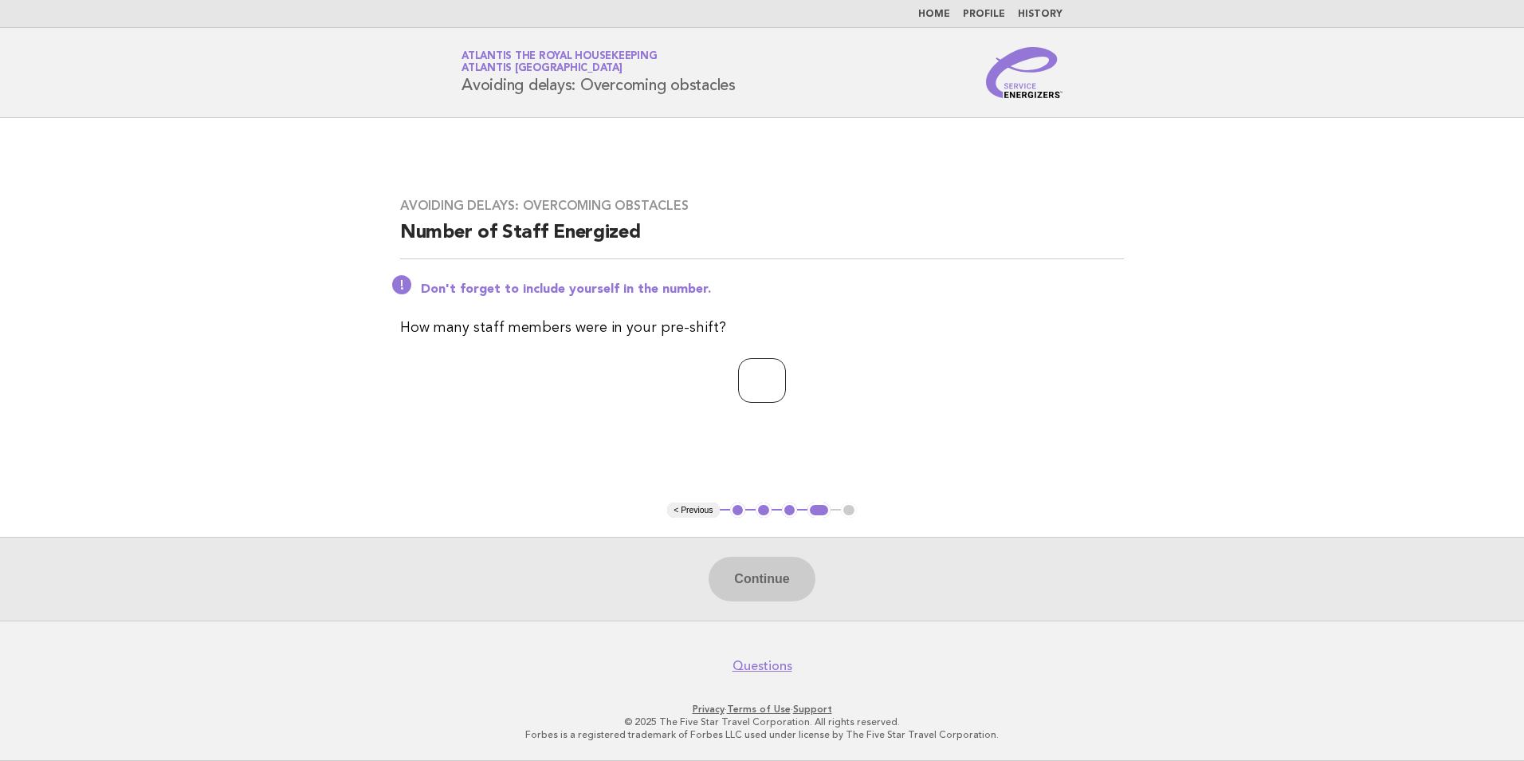
click at [738, 389] on input "number" at bounding box center [762, 380] width 48 height 45
type input "**"
click at [742, 572] on button "Continue" at bounding box center [762, 578] width 106 height 45
